Goal: Transaction & Acquisition: Download file/media

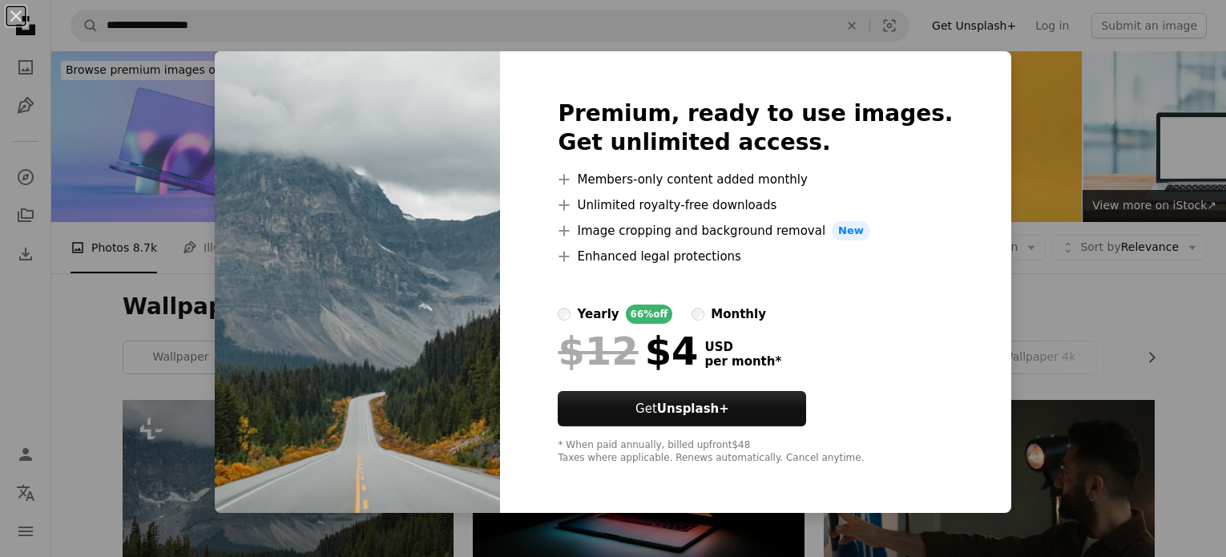
scroll to position [401, 0]
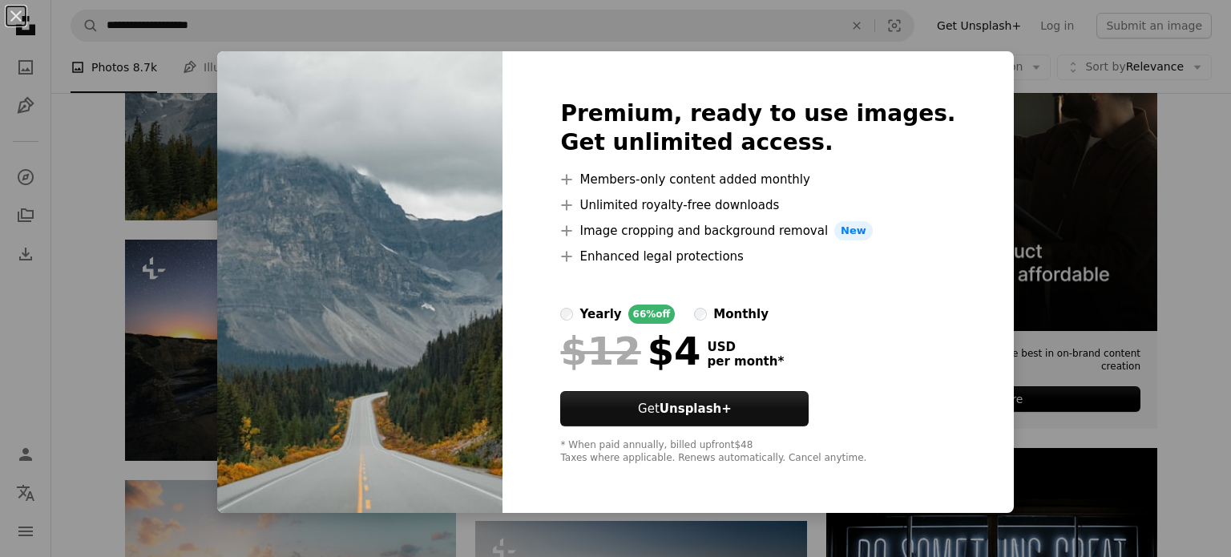
click at [1023, 265] on div "An X shape Premium, ready to use images. Get unlimited access. A plus sign Memb…" at bounding box center [615, 278] width 1231 height 557
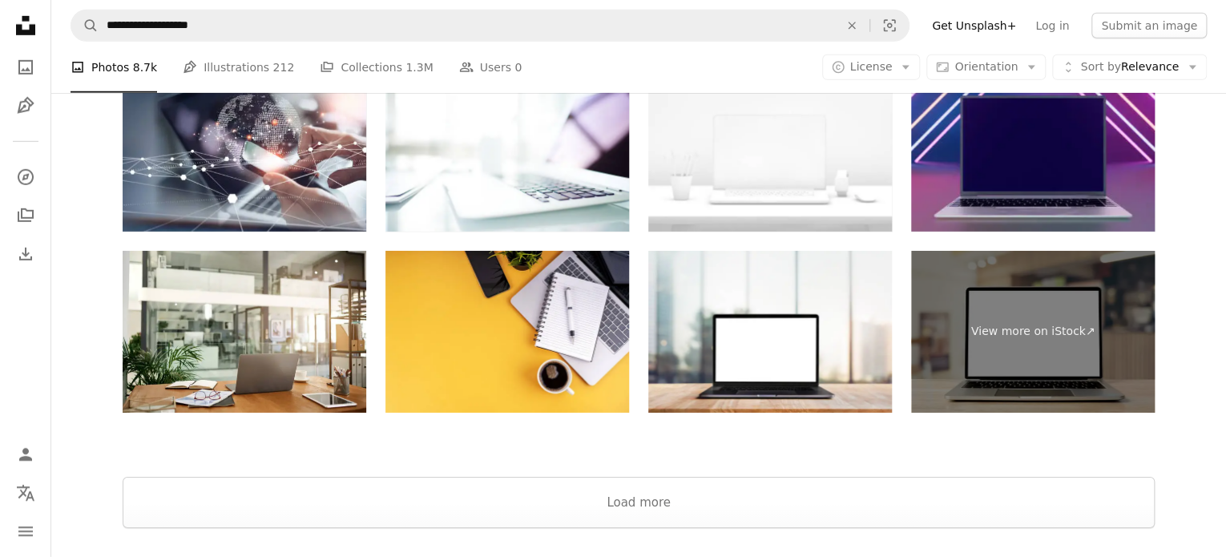
scroll to position [2404, 0]
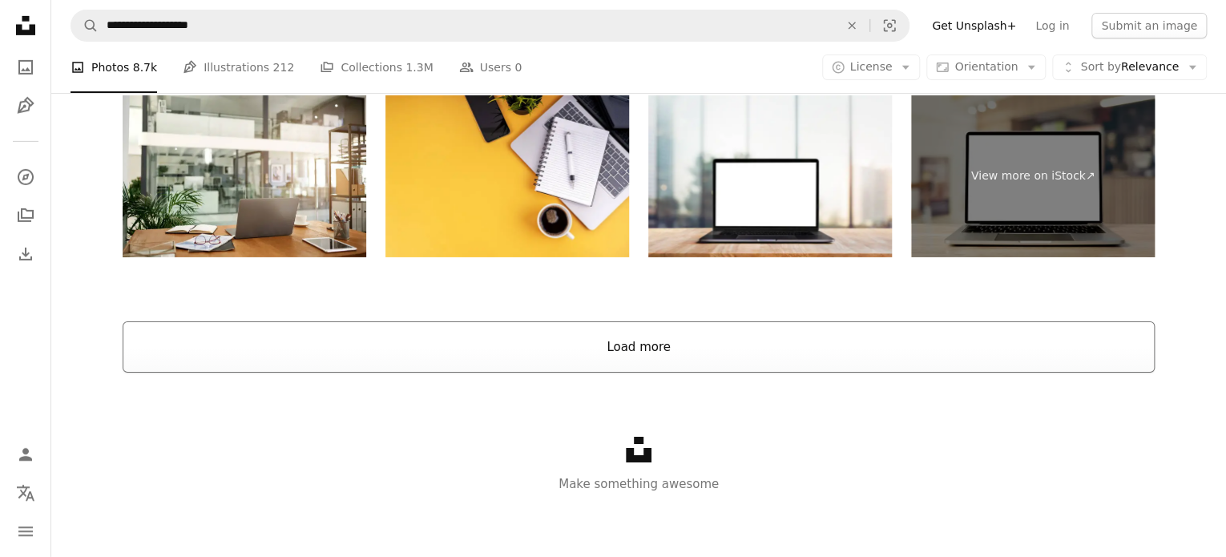
click at [644, 361] on button "Load more" at bounding box center [639, 346] width 1032 height 51
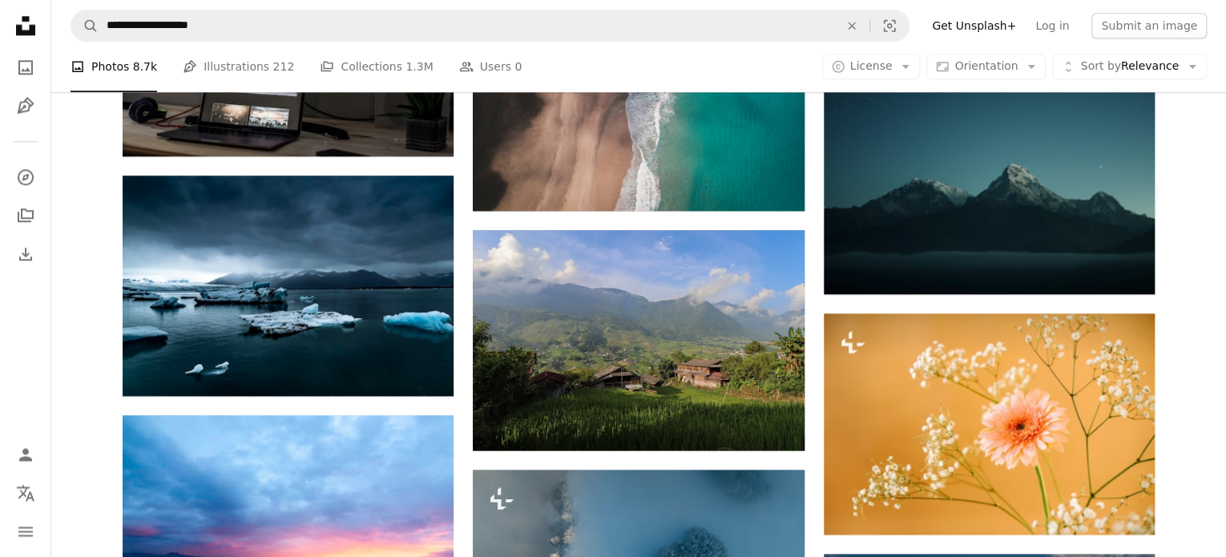
scroll to position [4079, 0]
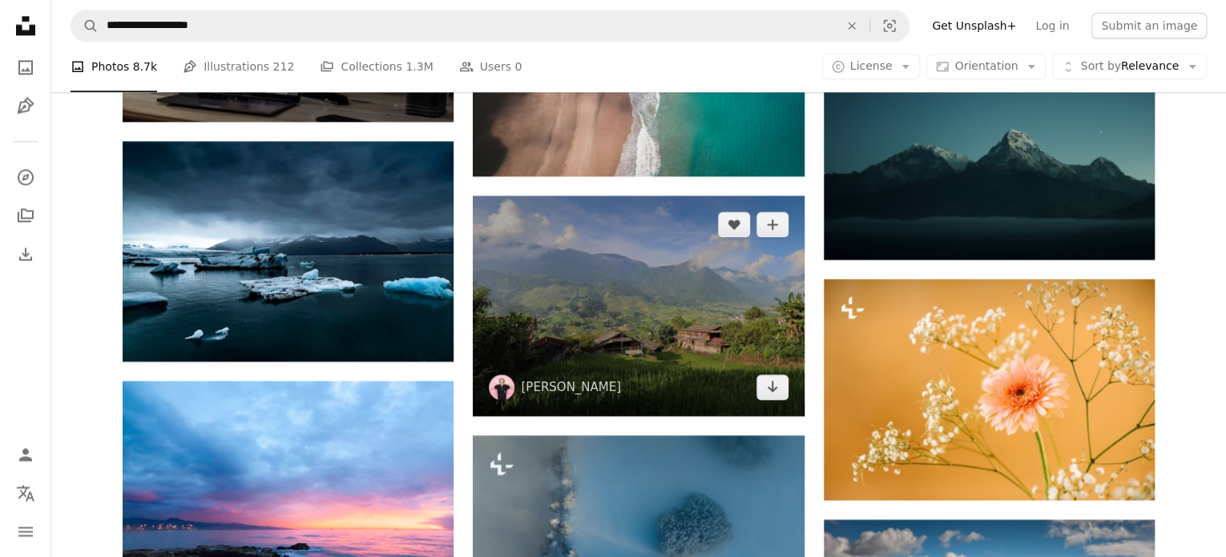
click at [638, 324] on img at bounding box center [638, 305] width 331 height 220
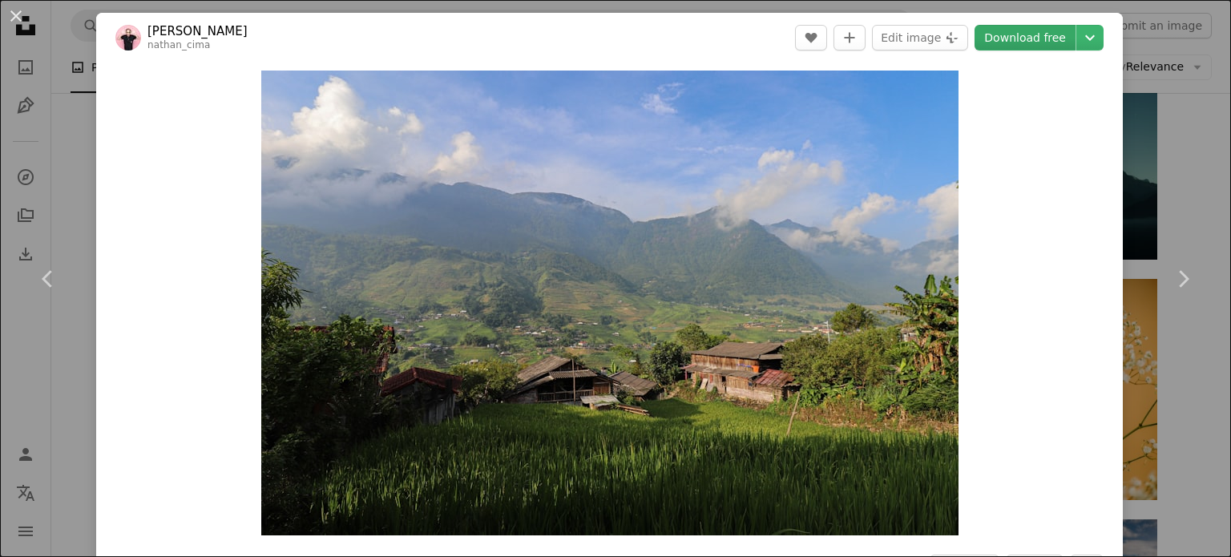
click at [1051, 30] on link "Download free" at bounding box center [1024, 38] width 101 height 26
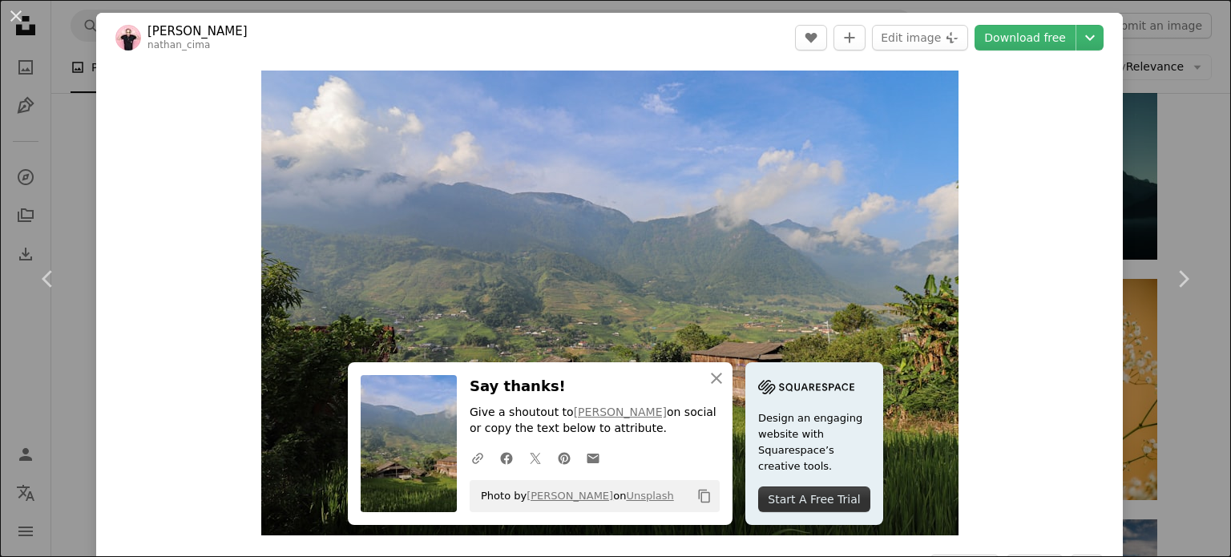
click at [1175, 107] on div "An X shape Chevron left Chevron right An X shape Close Say thanks! Give a shout…" at bounding box center [615, 278] width 1231 height 557
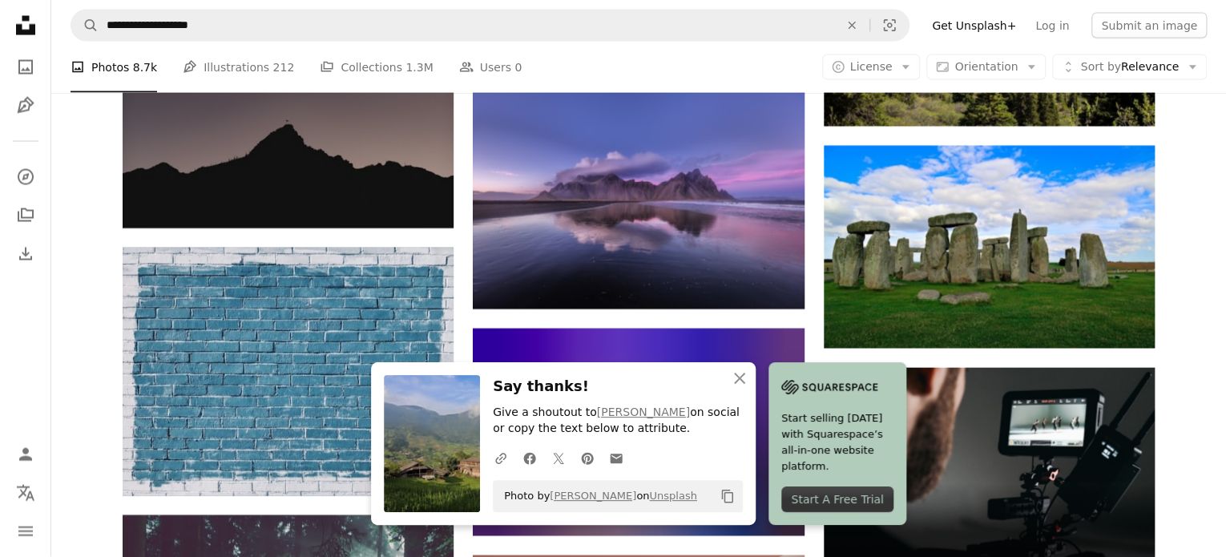
scroll to position [4720, 0]
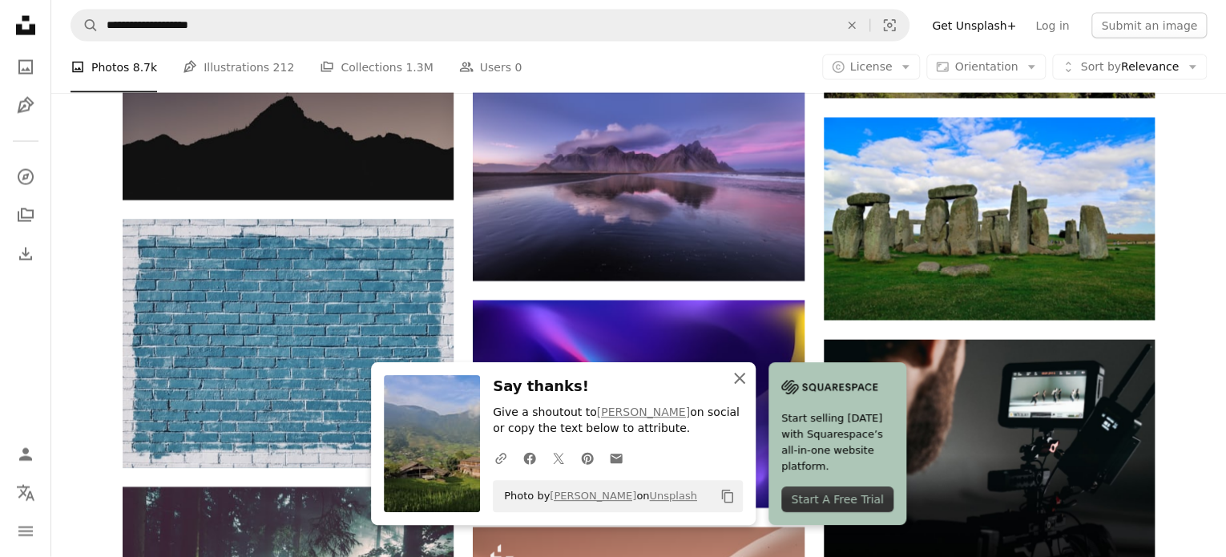
click at [735, 376] on icon "An X shape" at bounding box center [739, 378] width 19 height 19
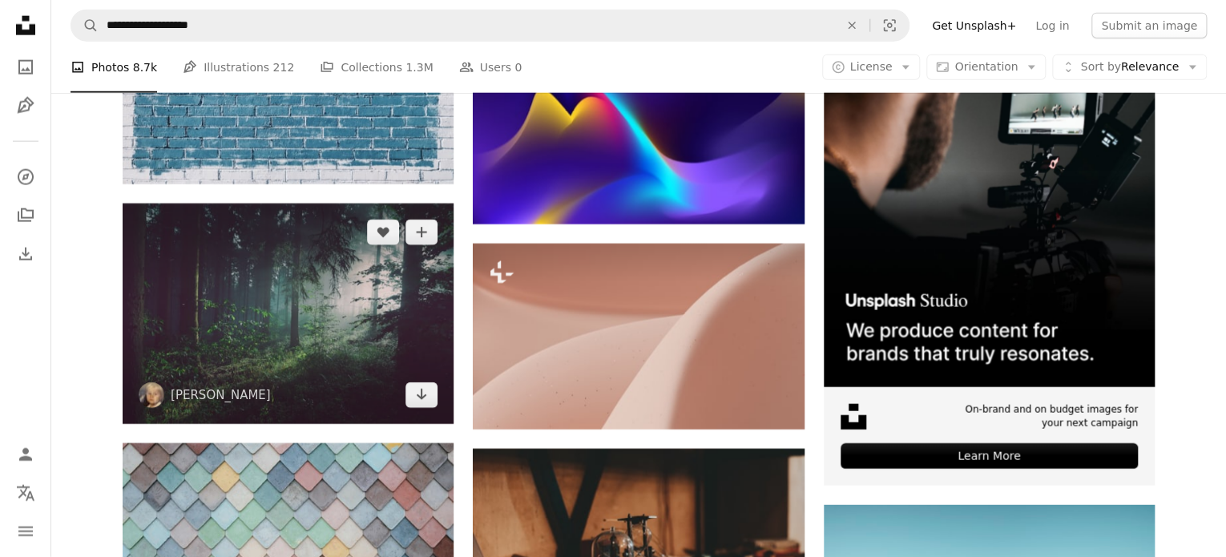
scroll to position [5041, 0]
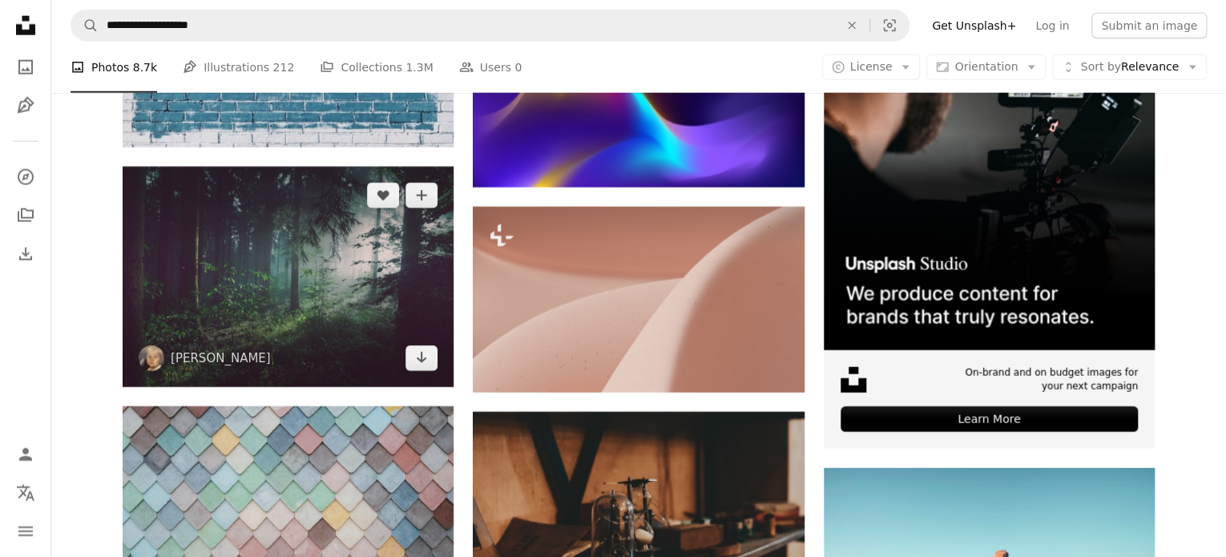
click at [264, 294] on img at bounding box center [288, 277] width 331 height 220
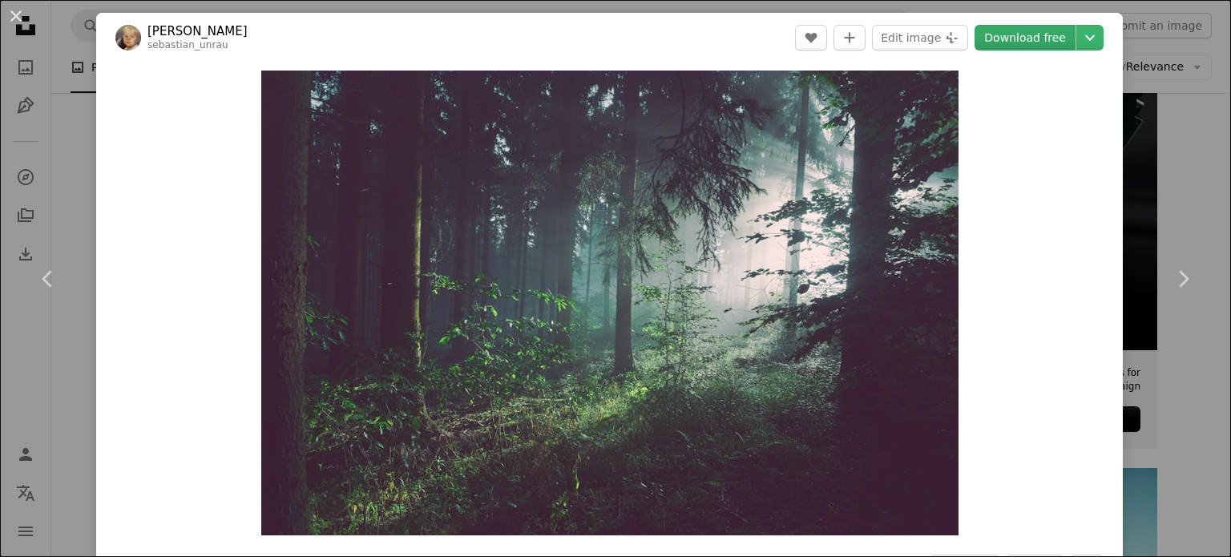
click at [1017, 42] on link "Download free" at bounding box center [1024, 38] width 101 height 26
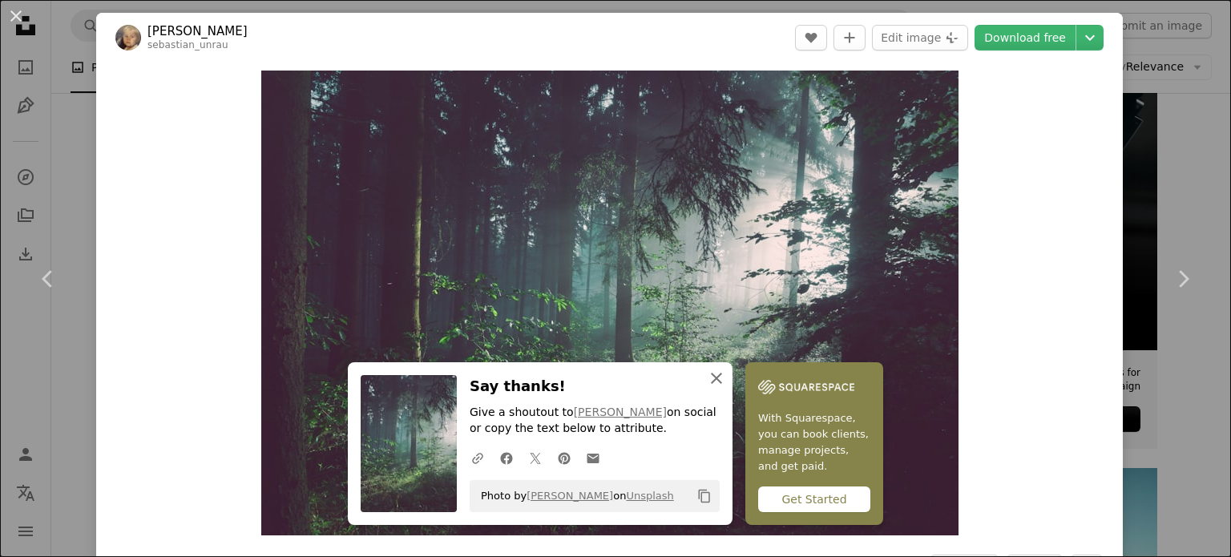
click at [711, 385] on icon "An X shape" at bounding box center [716, 378] width 19 height 19
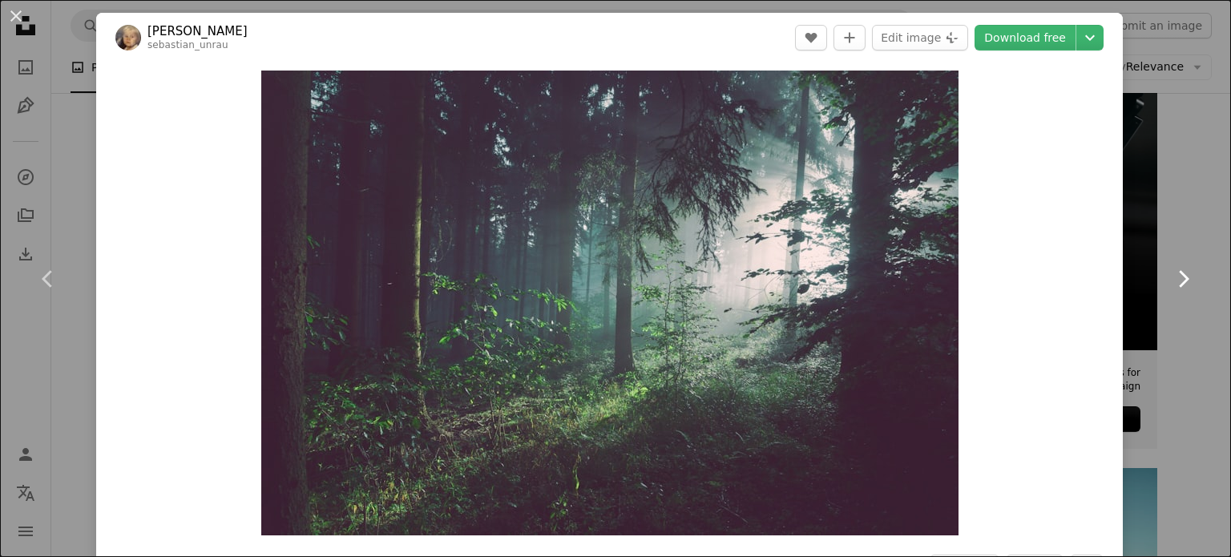
click at [1199, 231] on link "Chevron right" at bounding box center [1183, 279] width 96 height 154
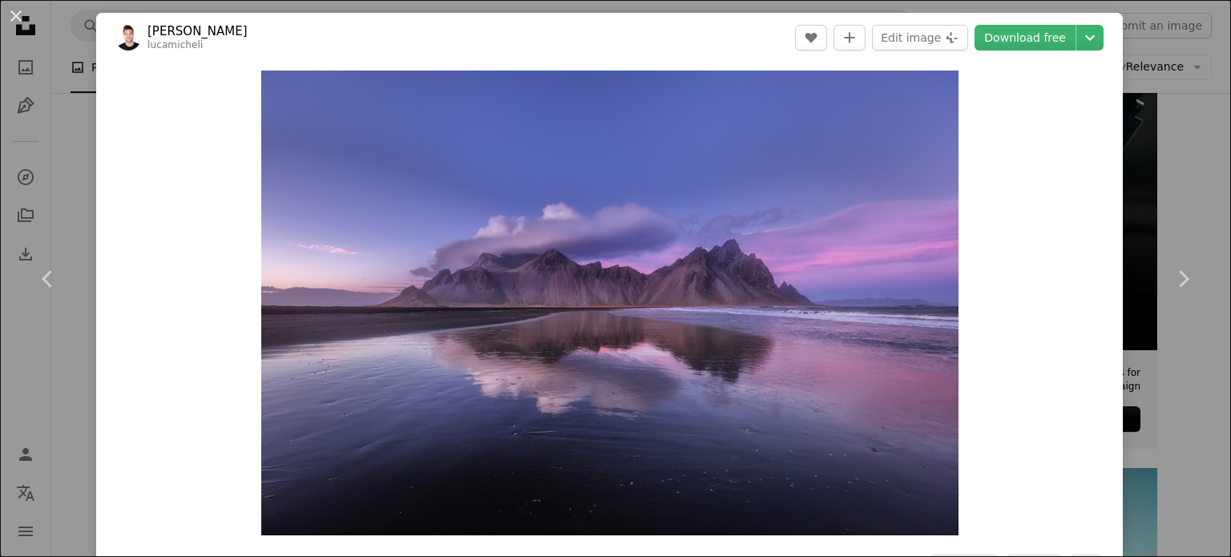
click at [1164, 40] on div "An X shape Chevron left Chevron right [PERSON_NAME] A heart A plus sign Edit im…" at bounding box center [615, 278] width 1231 height 557
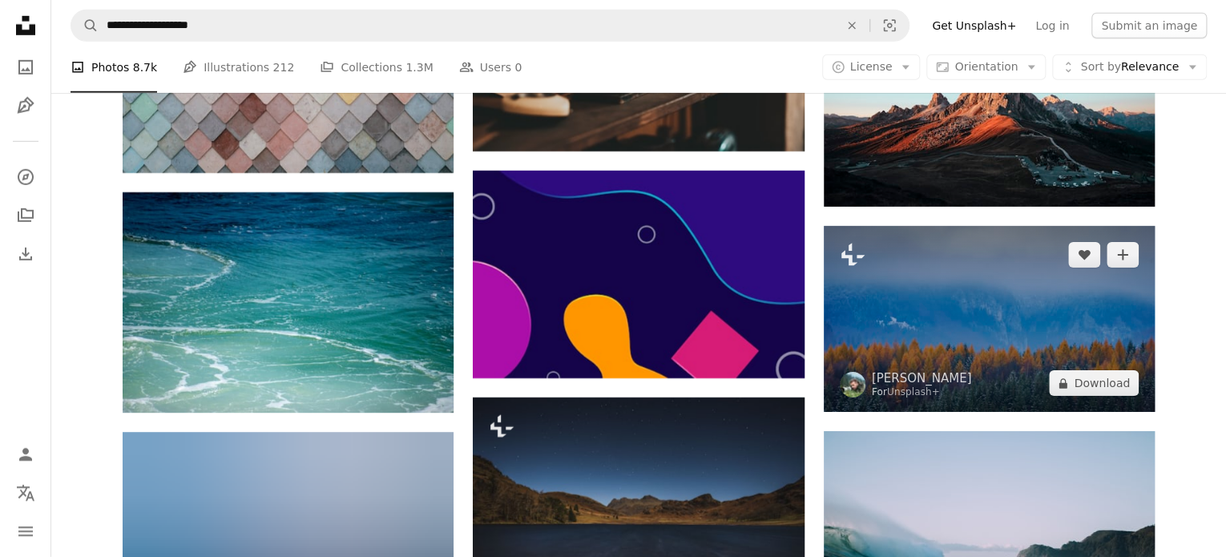
scroll to position [5521, 0]
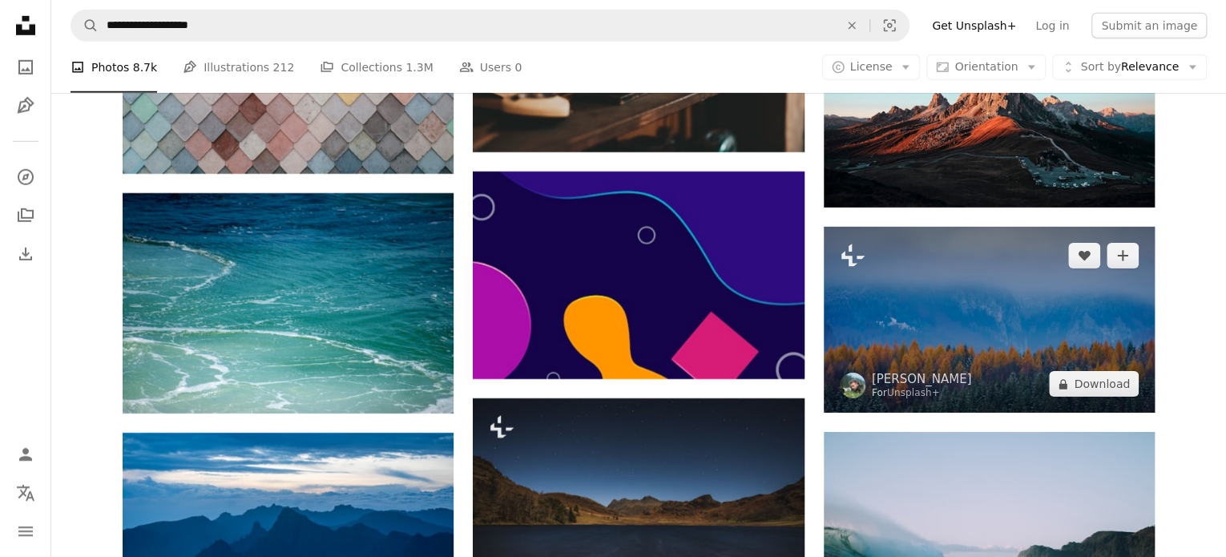
click at [958, 324] on img at bounding box center [989, 320] width 331 height 186
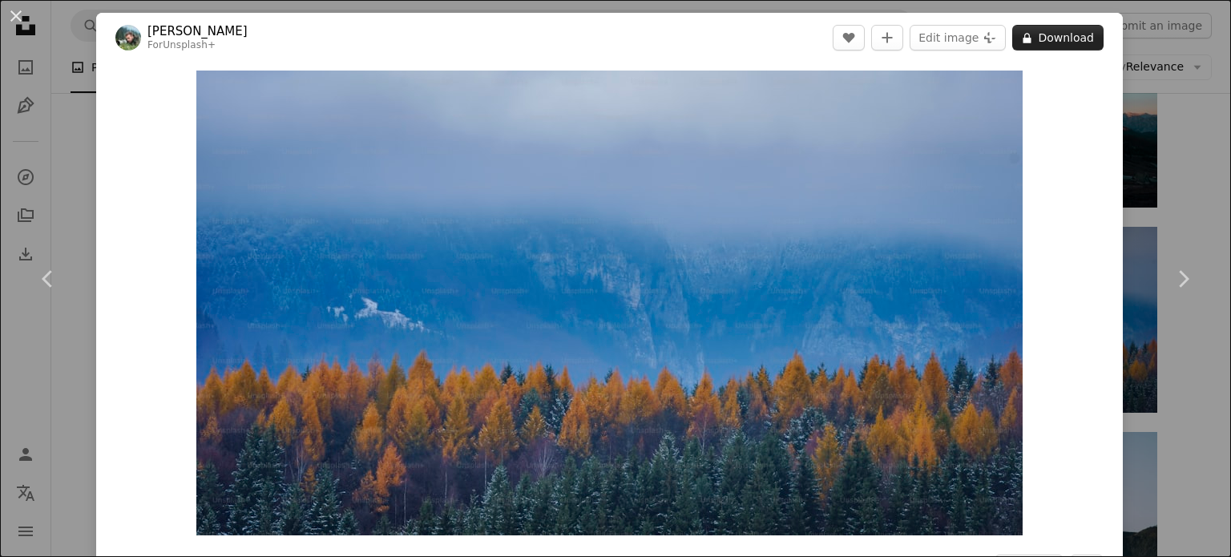
click at [1066, 46] on button "A lock Download" at bounding box center [1057, 38] width 91 height 26
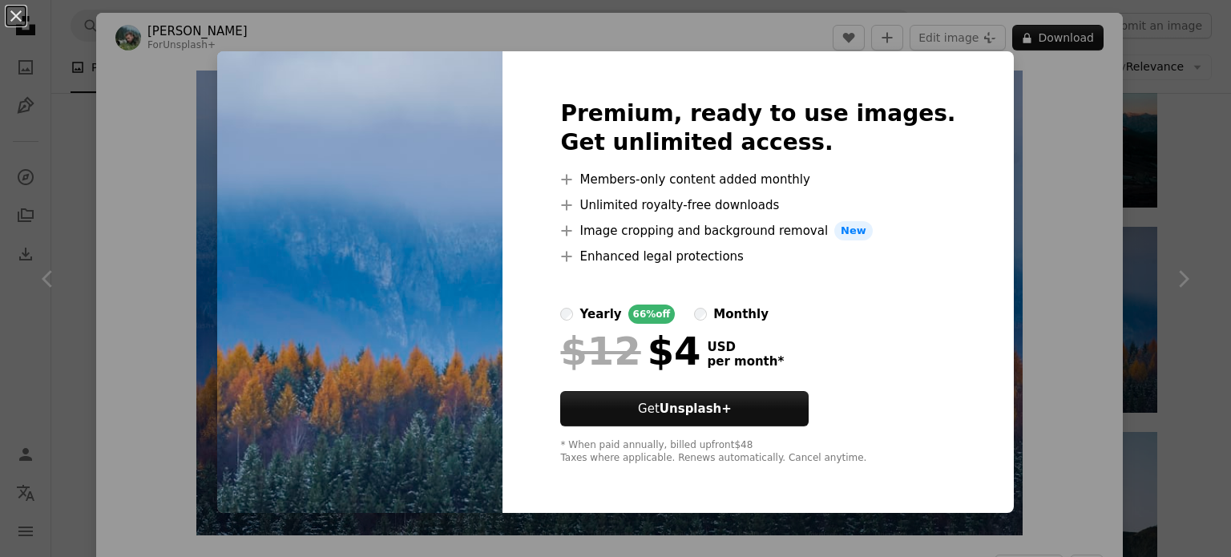
click at [1074, 137] on div "An X shape Premium, ready to use images. Get unlimited access. A plus sign Memb…" at bounding box center [615, 278] width 1231 height 557
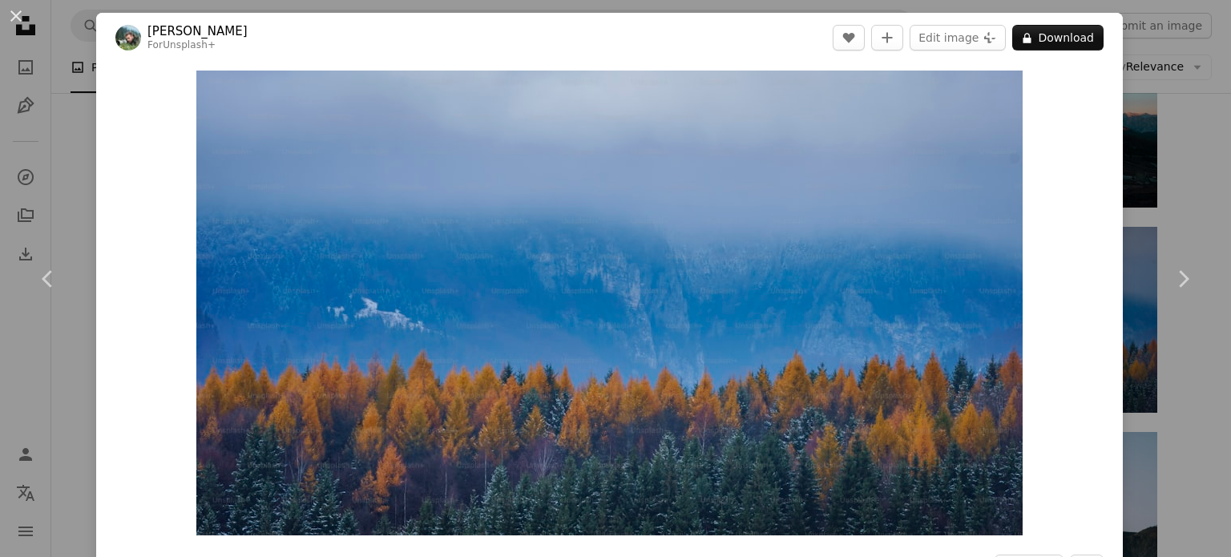
click at [1186, 131] on div "An X shape Chevron left Chevron right [PERSON_NAME] For Unsplash+ A heart A plu…" at bounding box center [615, 278] width 1231 height 557
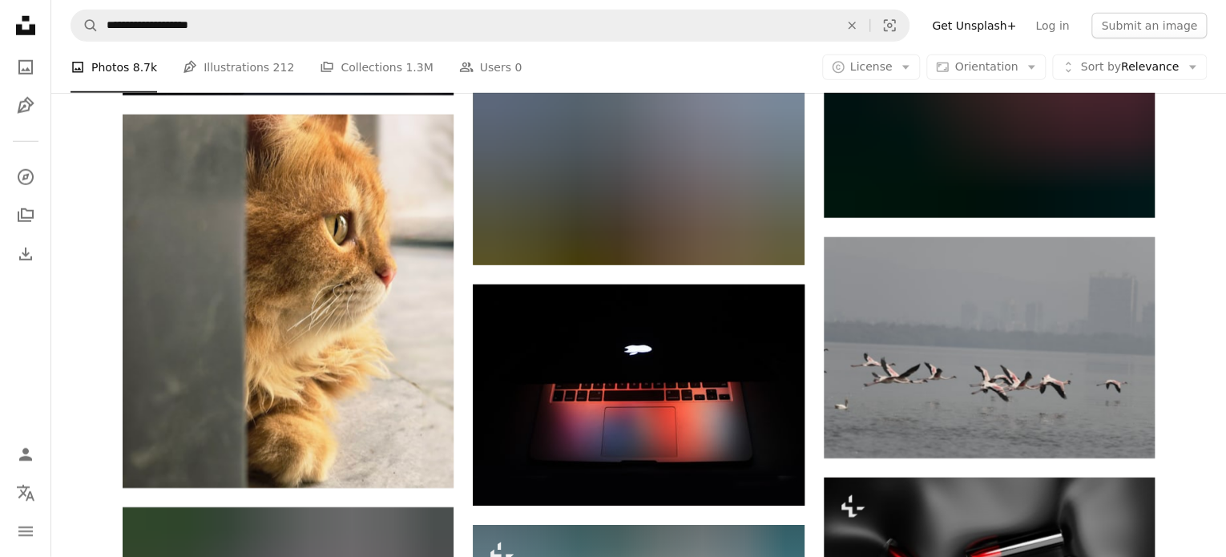
scroll to position [14575, 0]
